Goal: Transaction & Acquisition: Subscribe to service/newsletter

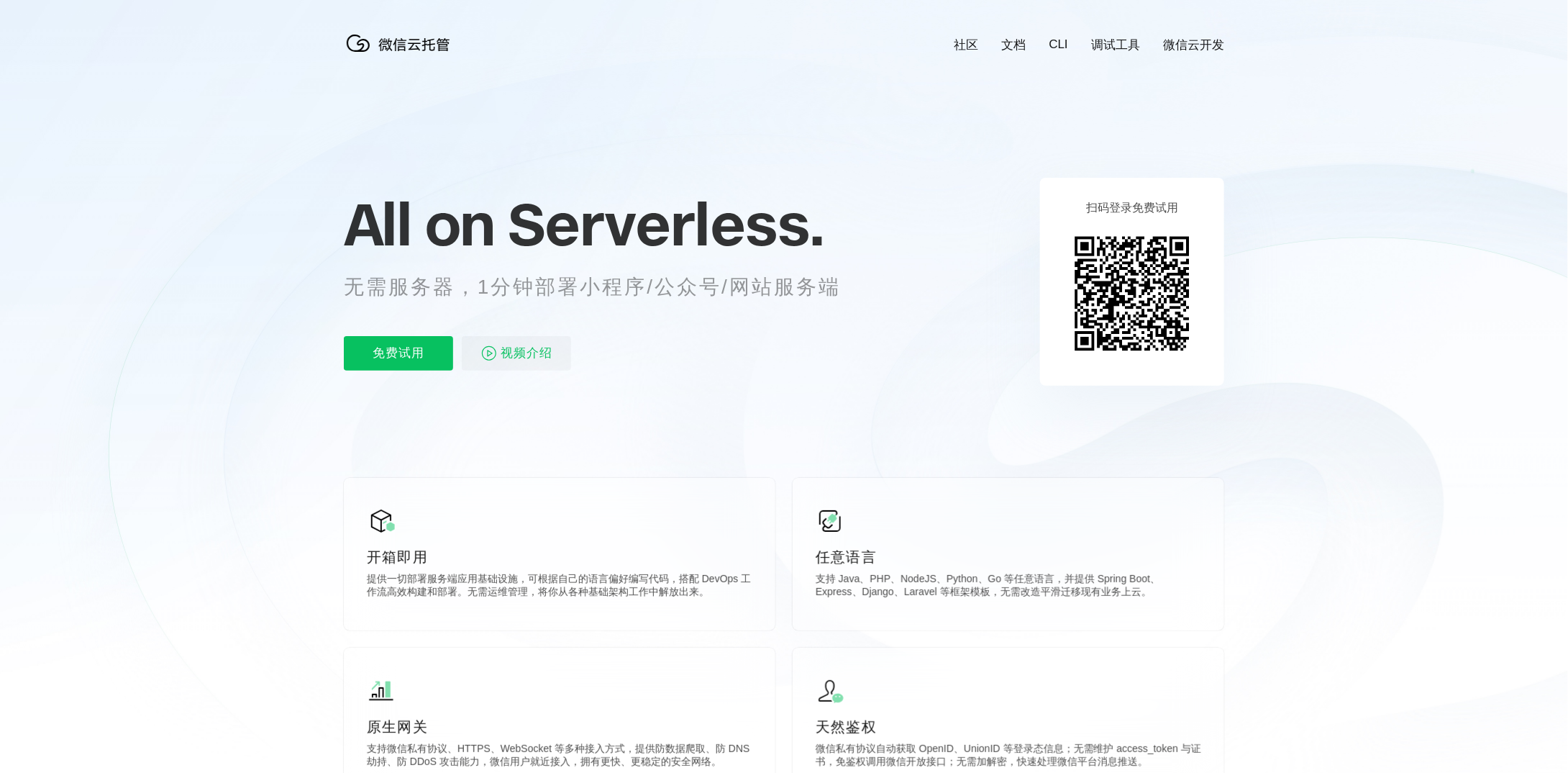
scroll to position [0, 2558]
click at [415, 357] on p "免费试用" at bounding box center [398, 353] width 109 height 35
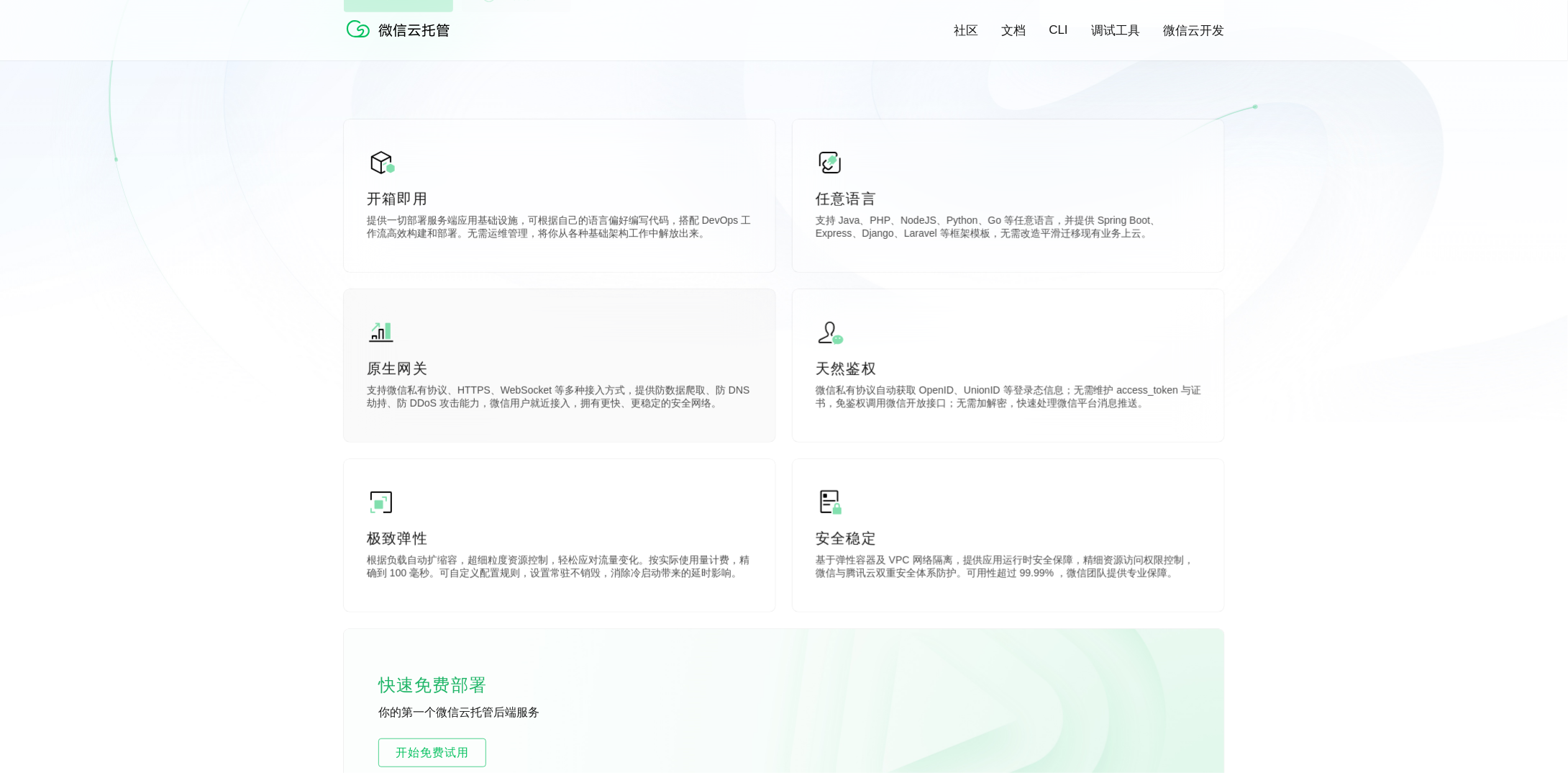
scroll to position [360, 0]
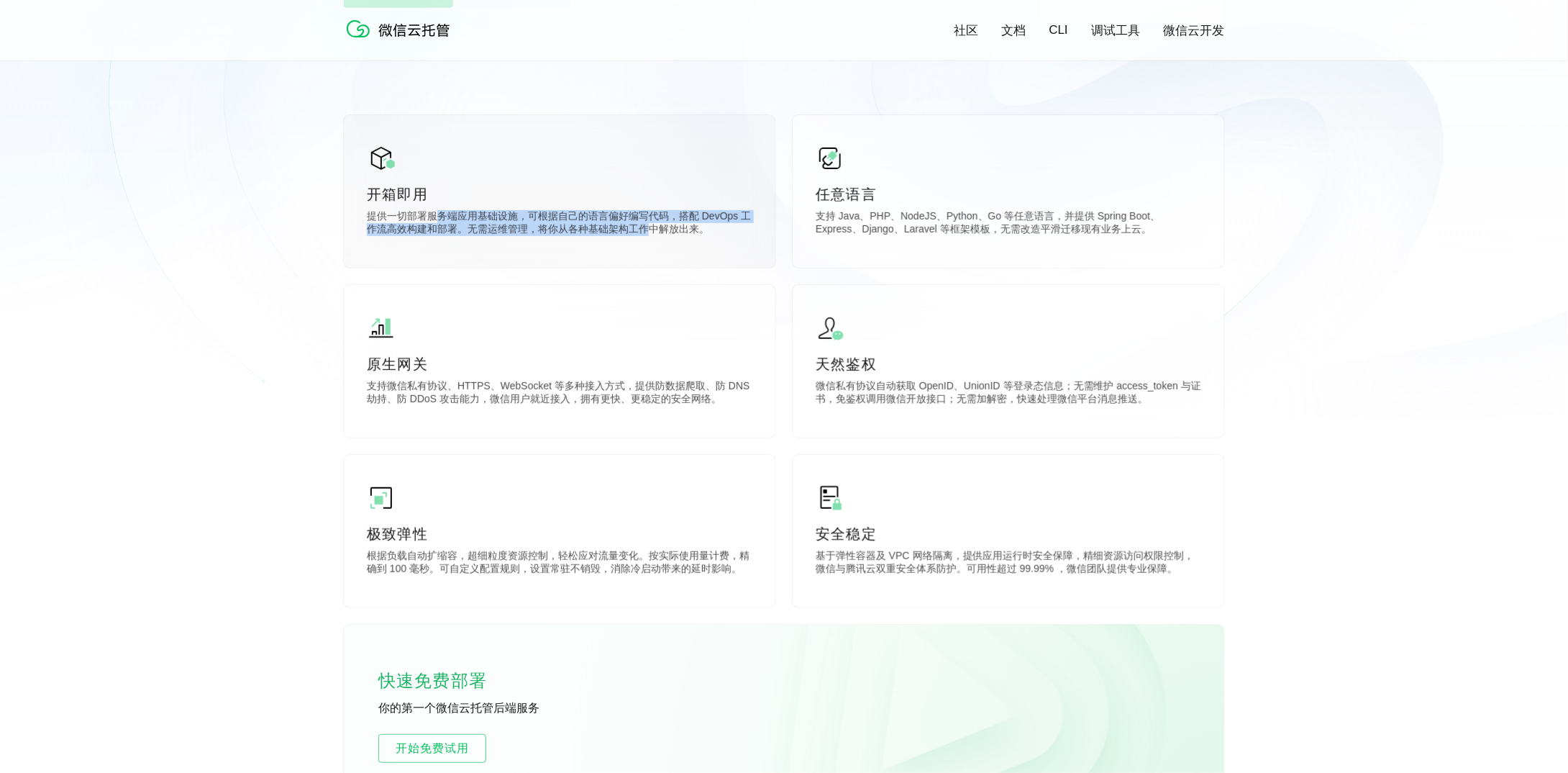
drag, startPoint x: 439, startPoint y: 218, endPoint x: 654, endPoint y: 226, distance: 215.1
click at [648, 223] on p "提供一切部署服务端应用基础设施，可根据自己的语言偏好编写代码，搭配 DevOps 工作流高效构建和部署。无需运维管理，将你从各种基础架构工作中解放出来。" at bounding box center [560, 224] width 386 height 29
click at [665, 229] on p "提供一切部署服务端应用基础设施，可根据自己的语言偏好编写代码，搭配 DevOps 工作流高效构建和部署。无需运维管理，将你从各种基础架构工作中解放出来。" at bounding box center [560, 224] width 386 height 29
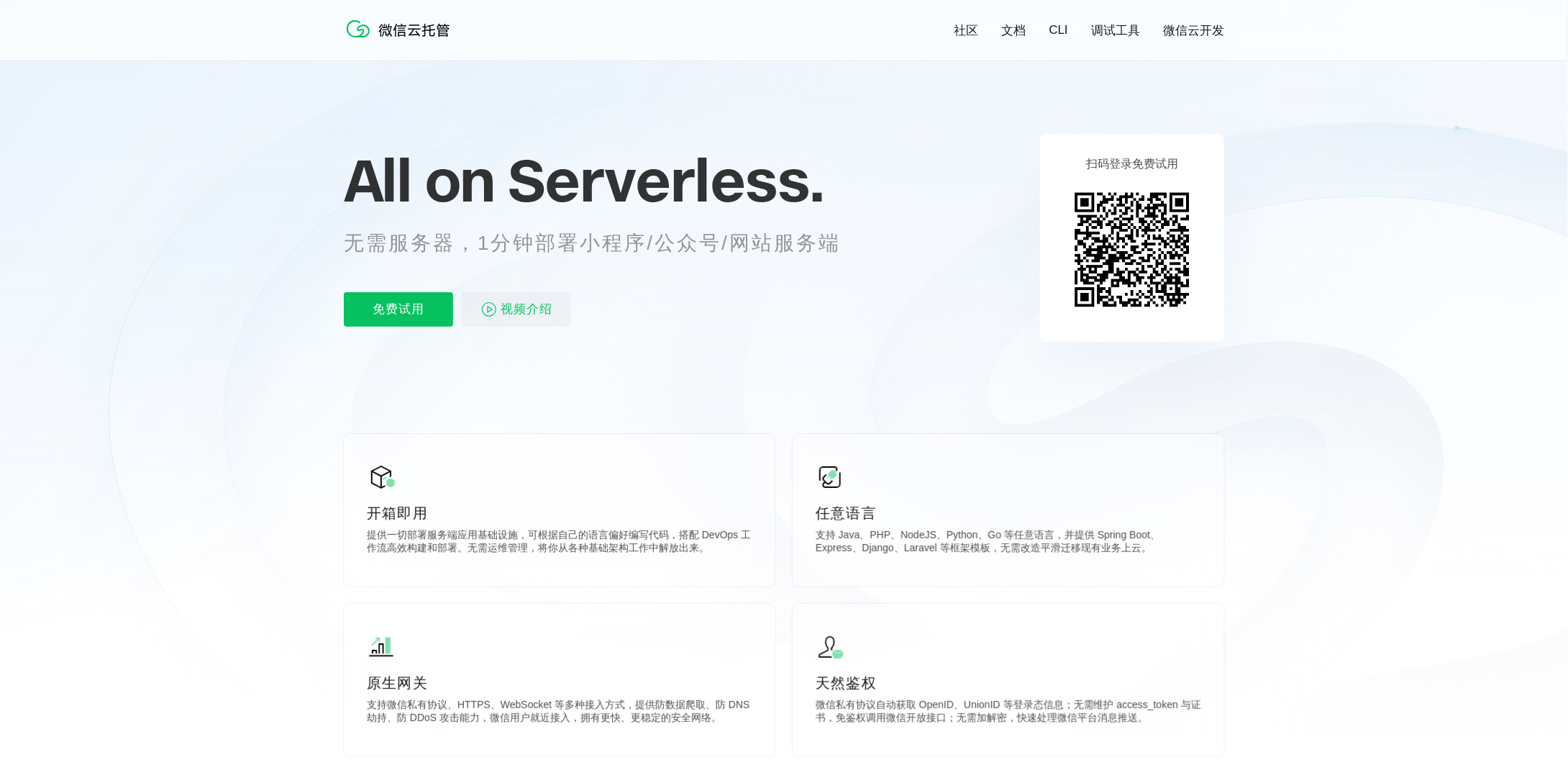
scroll to position [0, 0]
